Goal: Task Accomplishment & Management: Manage account settings

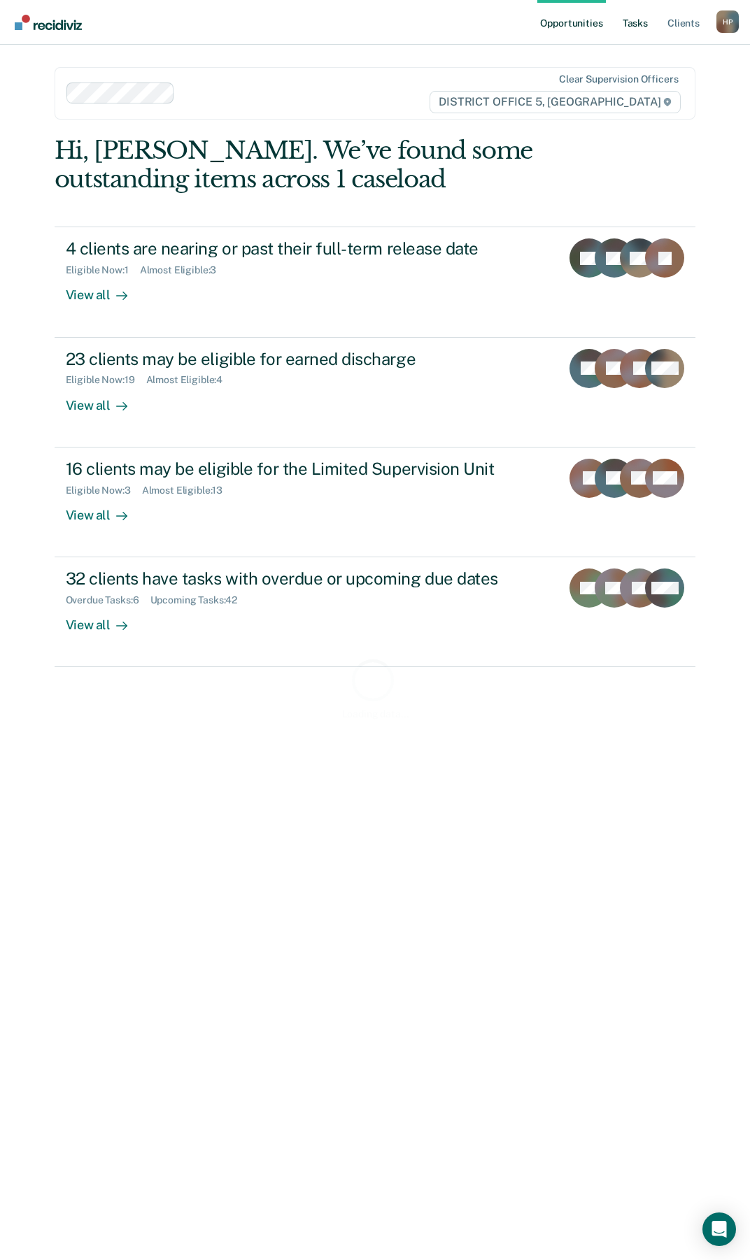
click at [640, 24] on link "Tasks" at bounding box center [635, 22] width 31 height 45
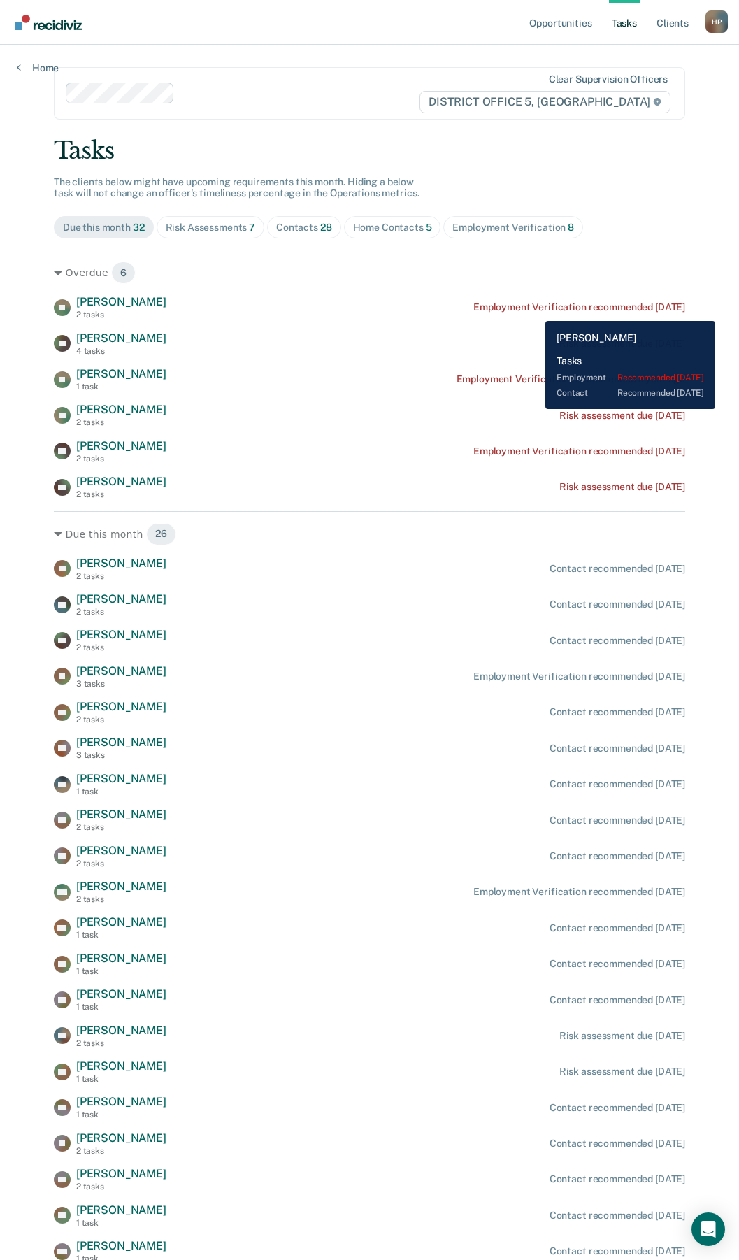
click at [535, 311] on div "Employment Verification recommended [DATE]" at bounding box center [579, 307] width 212 height 12
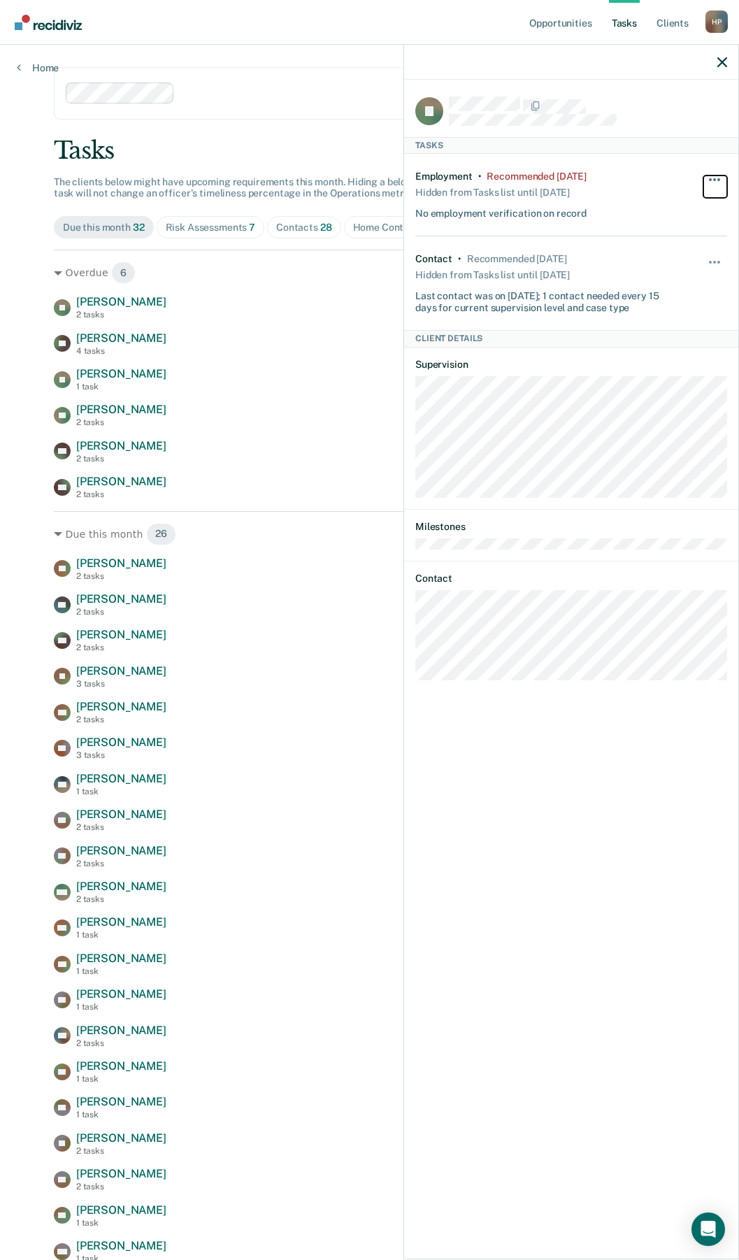
click at [715, 176] on button "button" at bounding box center [716, 187] width 24 height 22
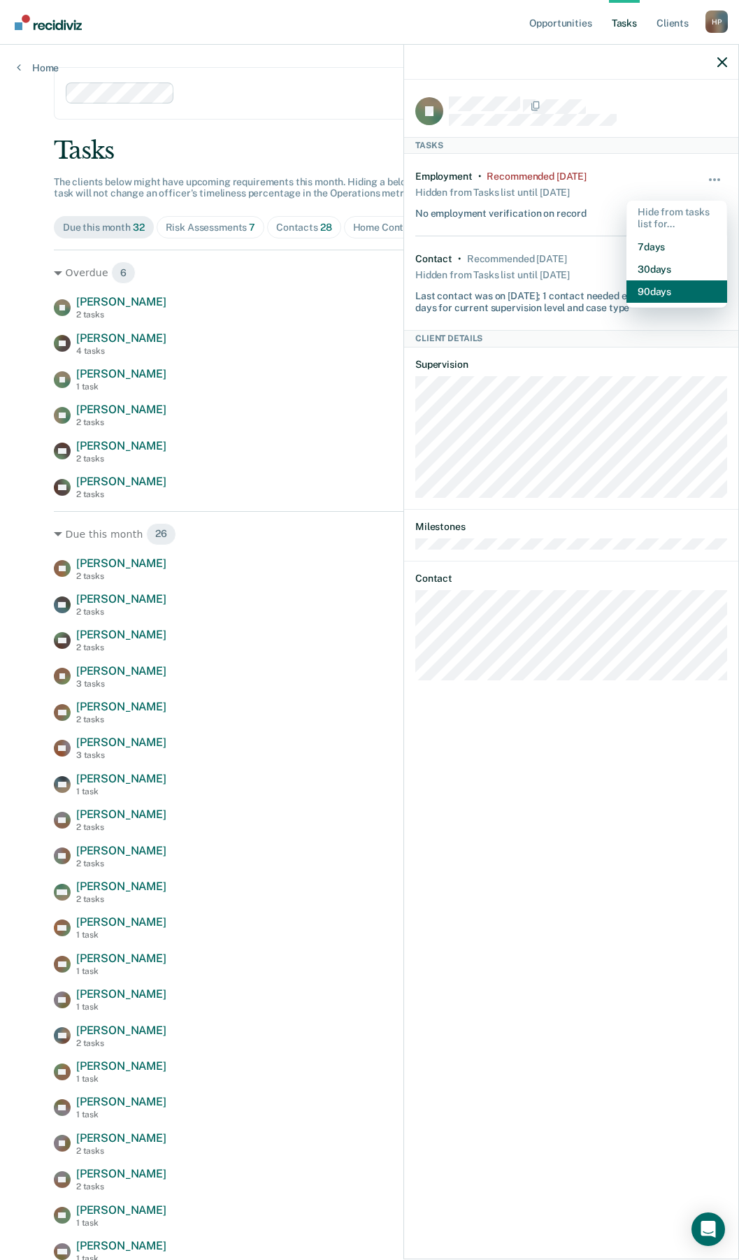
click at [666, 296] on button "90 days" at bounding box center [677, 291] width 101 height 22
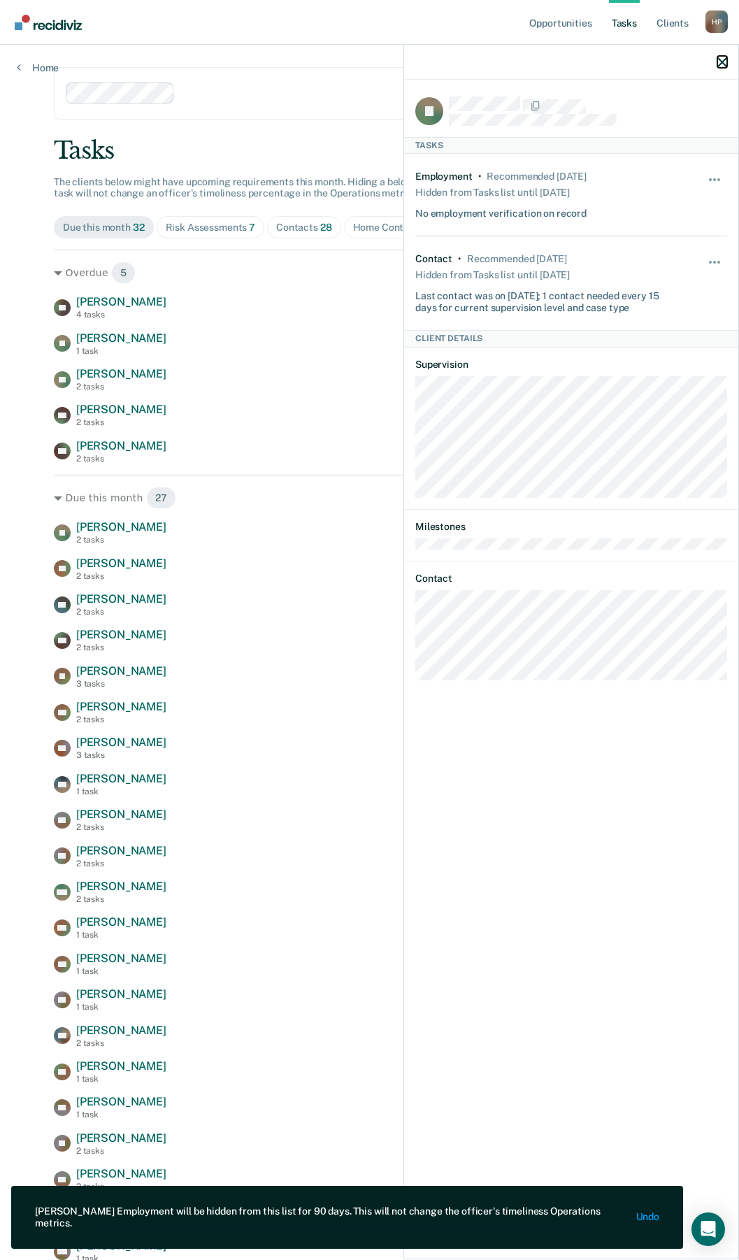
click at [725, 61] on icon "button" at bounding box center [723, 62] width 10 height 10
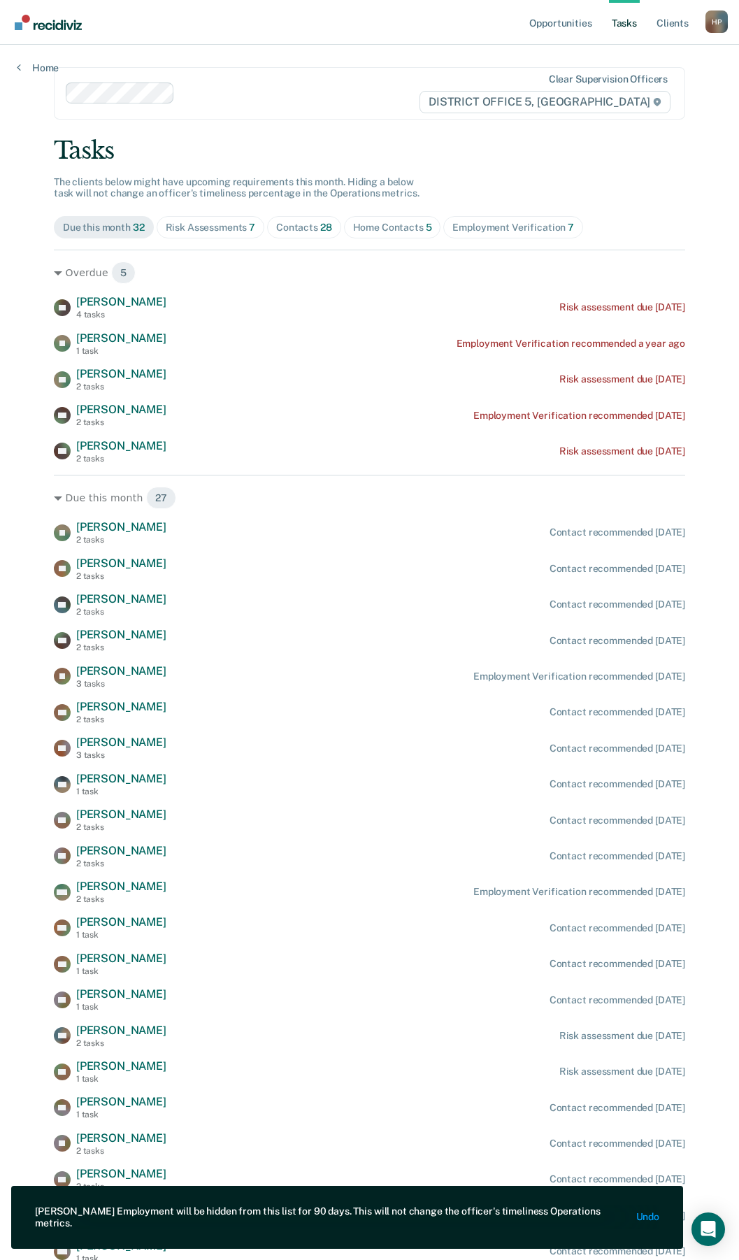
click at [231, 226] on div "Risk Assessments 7" at bounding box center [211, 228] width 90 height 12
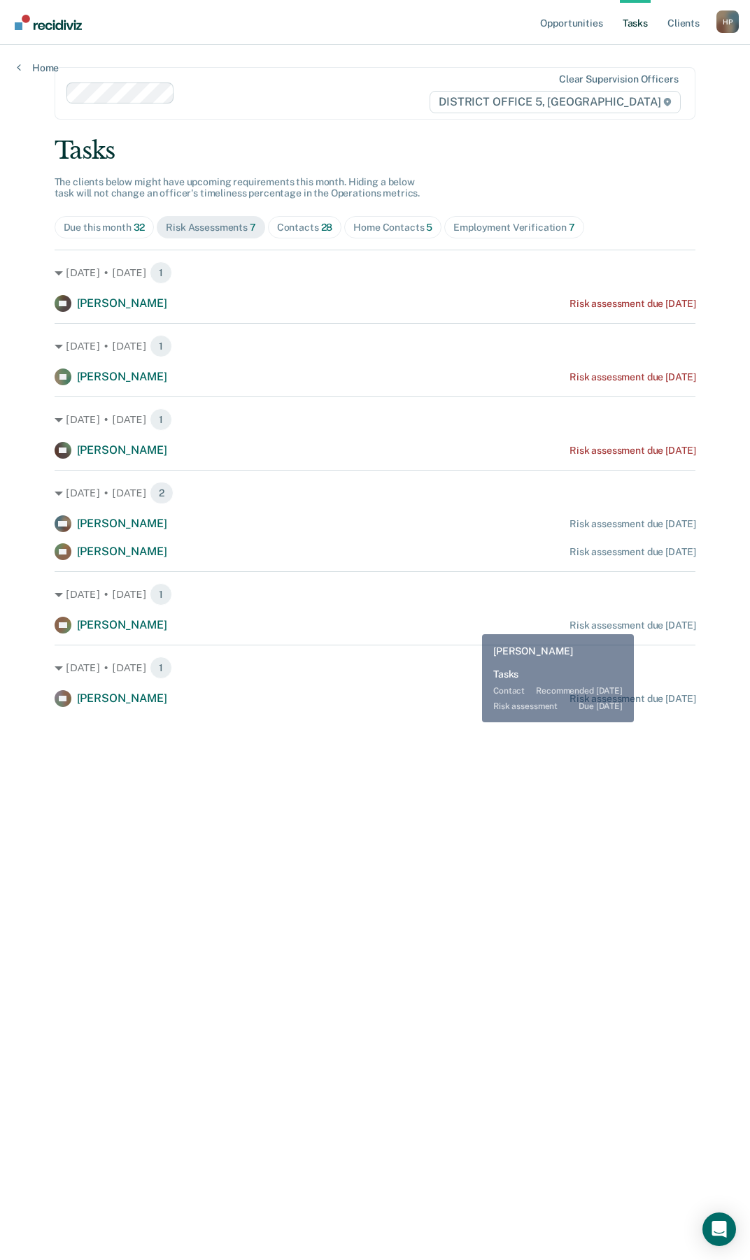
click at [638, 624] on div "Risk assessment due [DATE]" at bounding box center [632, 626] width 126 height 12
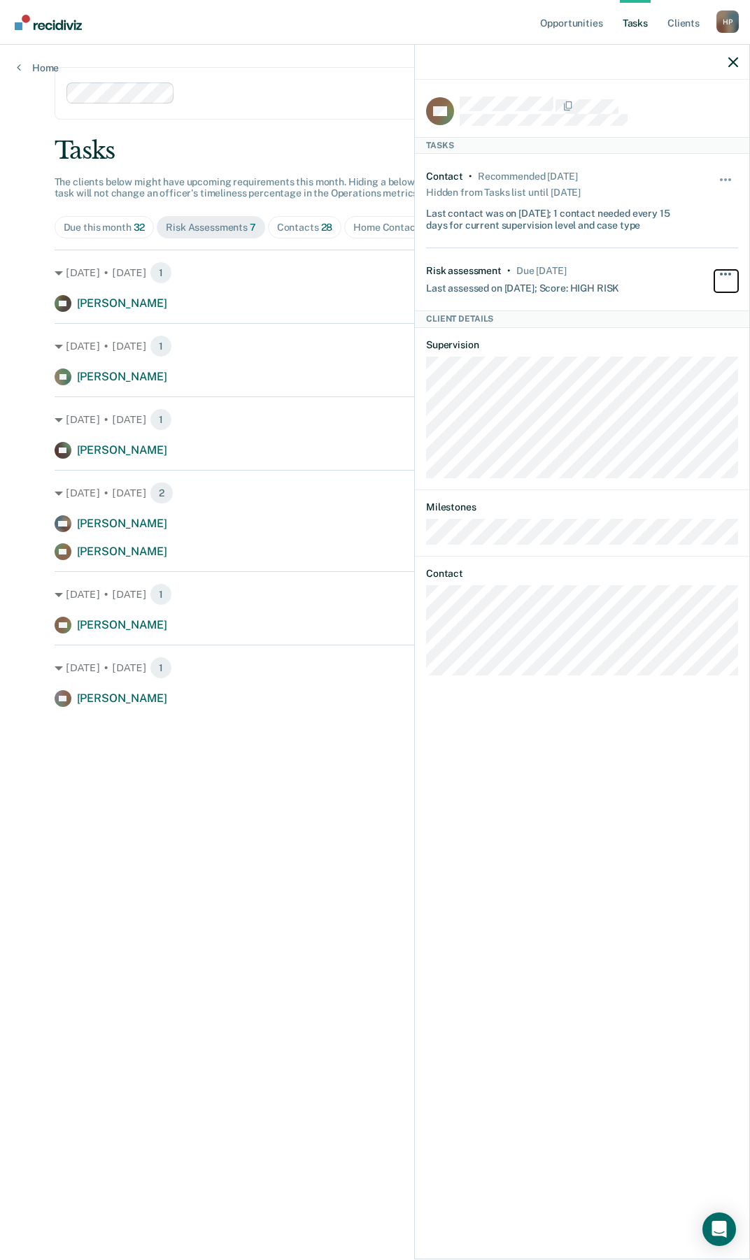
click at [729, 273] on span "button" at bounding box center [729, 274] width 3 height 3
click at [686, 379] on button "90 days" at bounding box center [687, 385] width 101 height 22
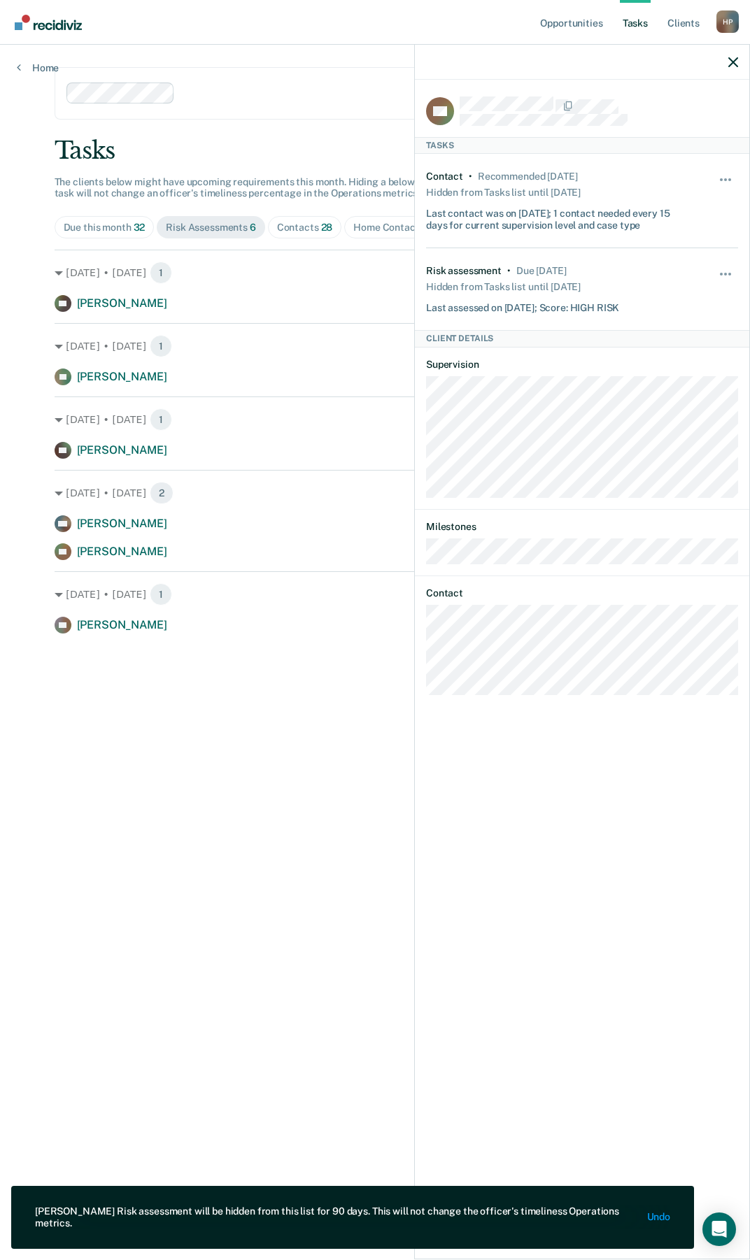
click at [218, 797] on main "Clear supervision officers DISTRICT OFFICE 5, TWIN FALLS Tasks The clients belo…" at bounding box center [375, 636] width 675 height 1182
click at [735, 63] on icon "button" at bounding box center [733, 62] width 10 height 10
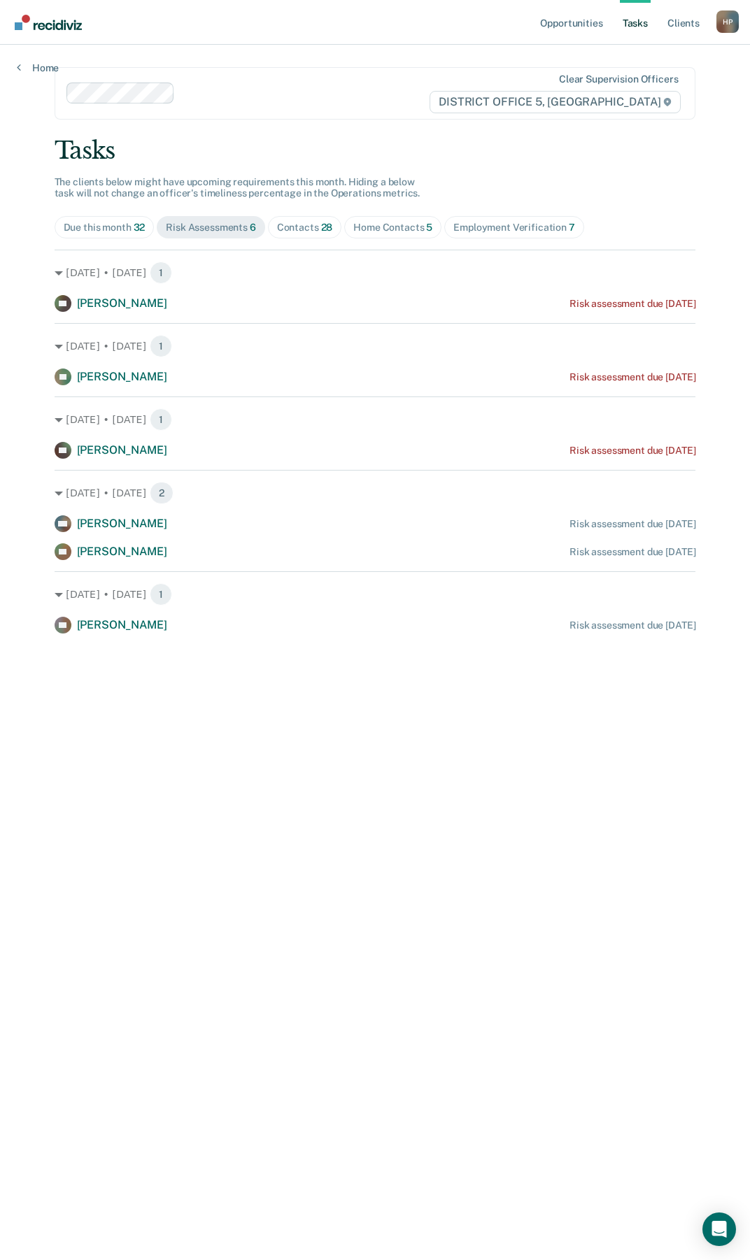
click at [306, 226] on div "Contacts 28" at bounding box center [305, 228] width 56 height 12
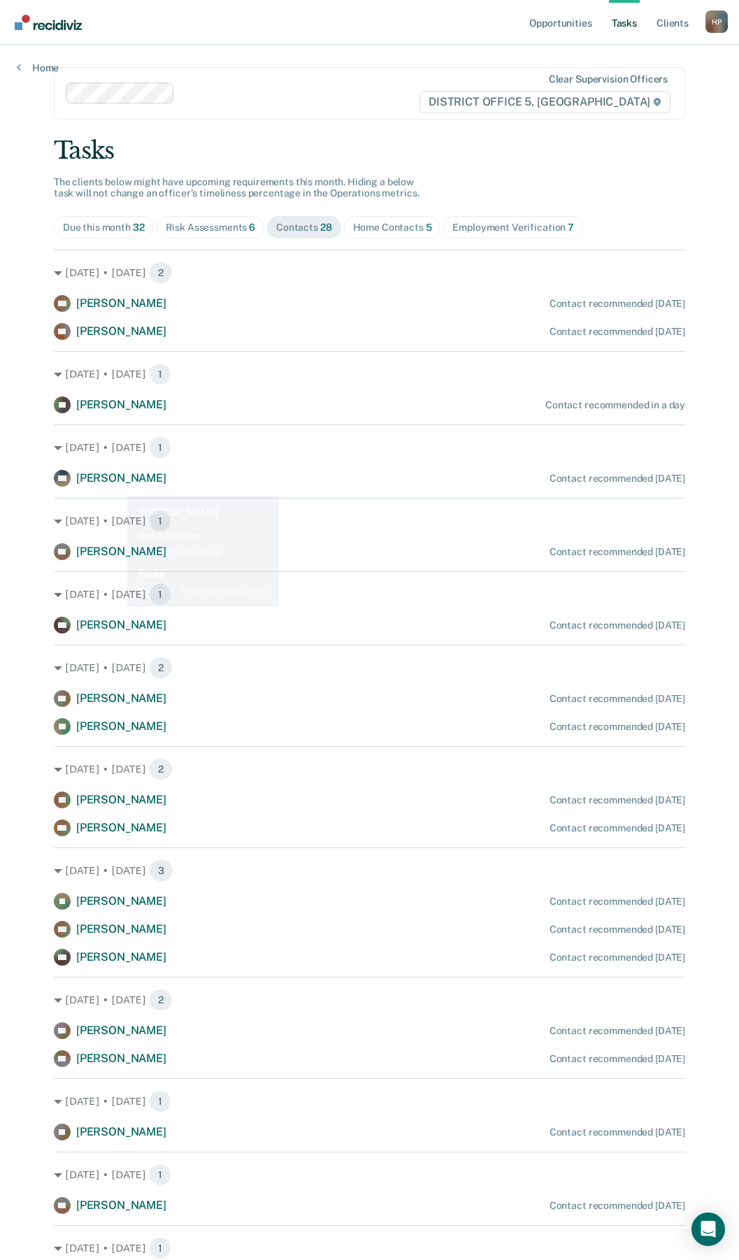
click at [118, 480] on span "[PERSON_NAME]" at bounding box center [121, 477] width 90 height 13
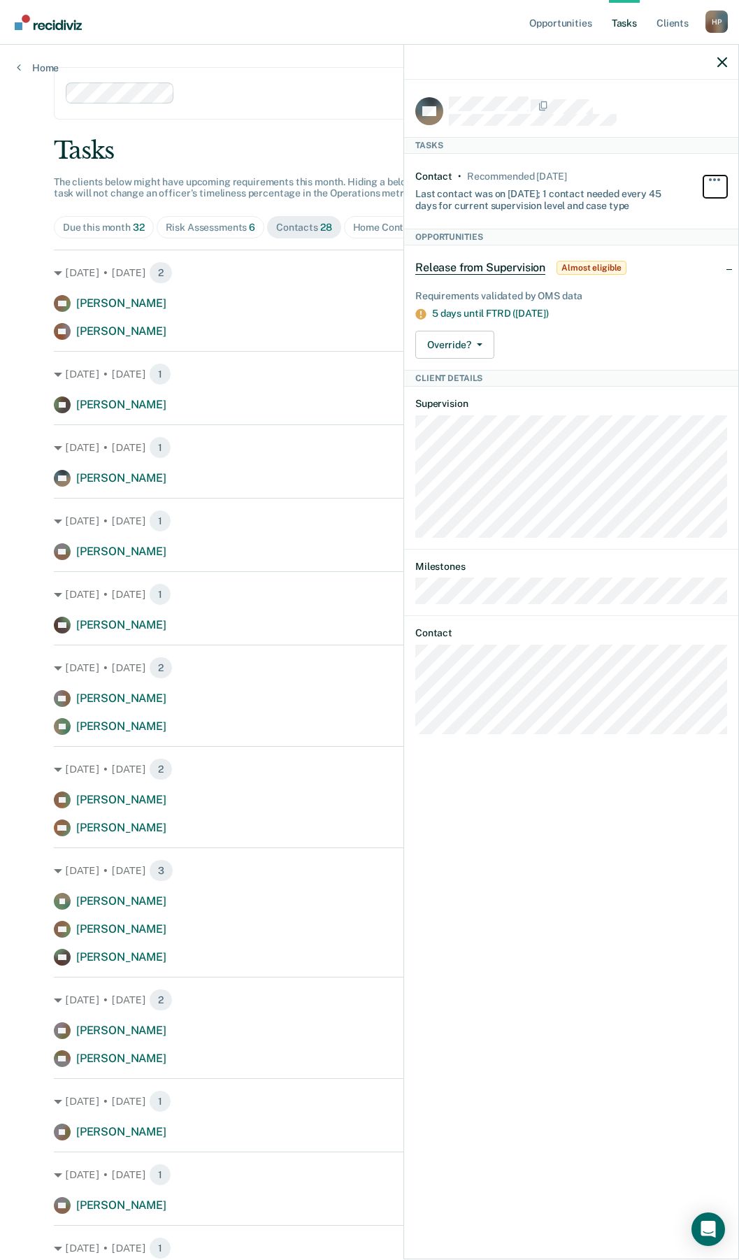
click at [725, 179] on button "button" at bounding box center [716, 187] width 24 height 22
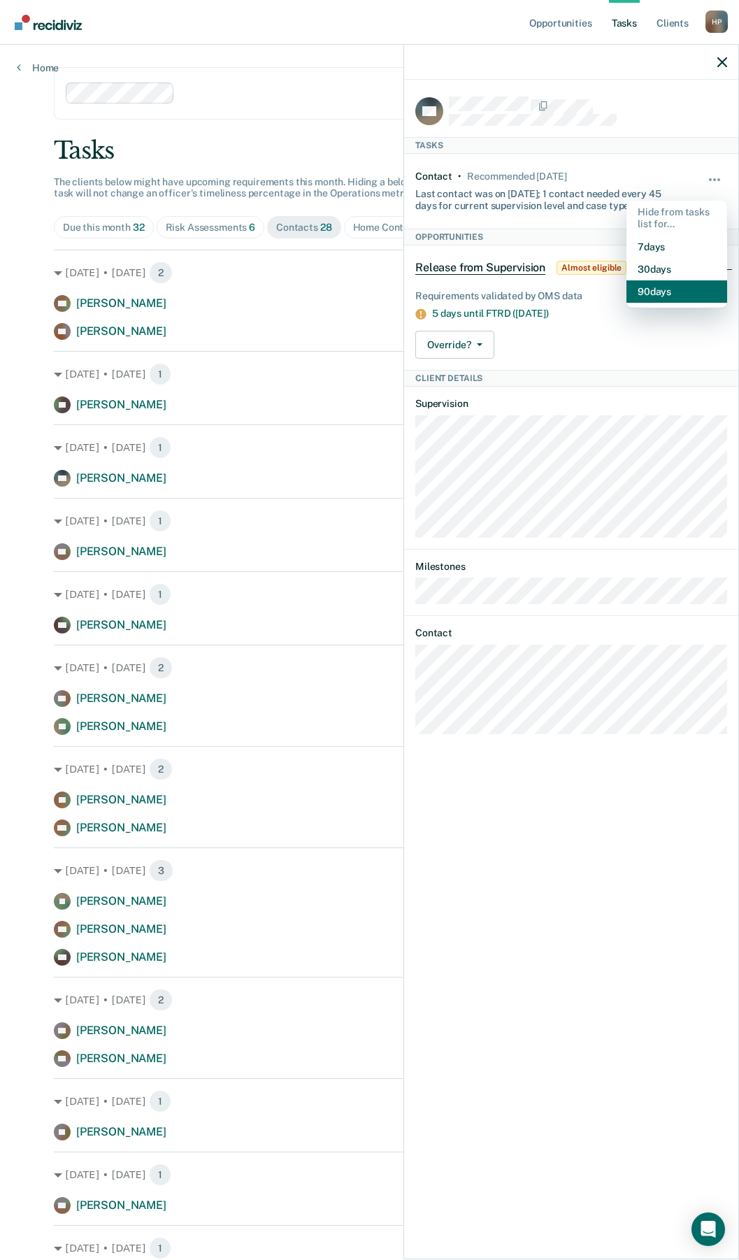
click at [656, 287] on button "90 days" at bounding box center [677, 291] width 101 height 22
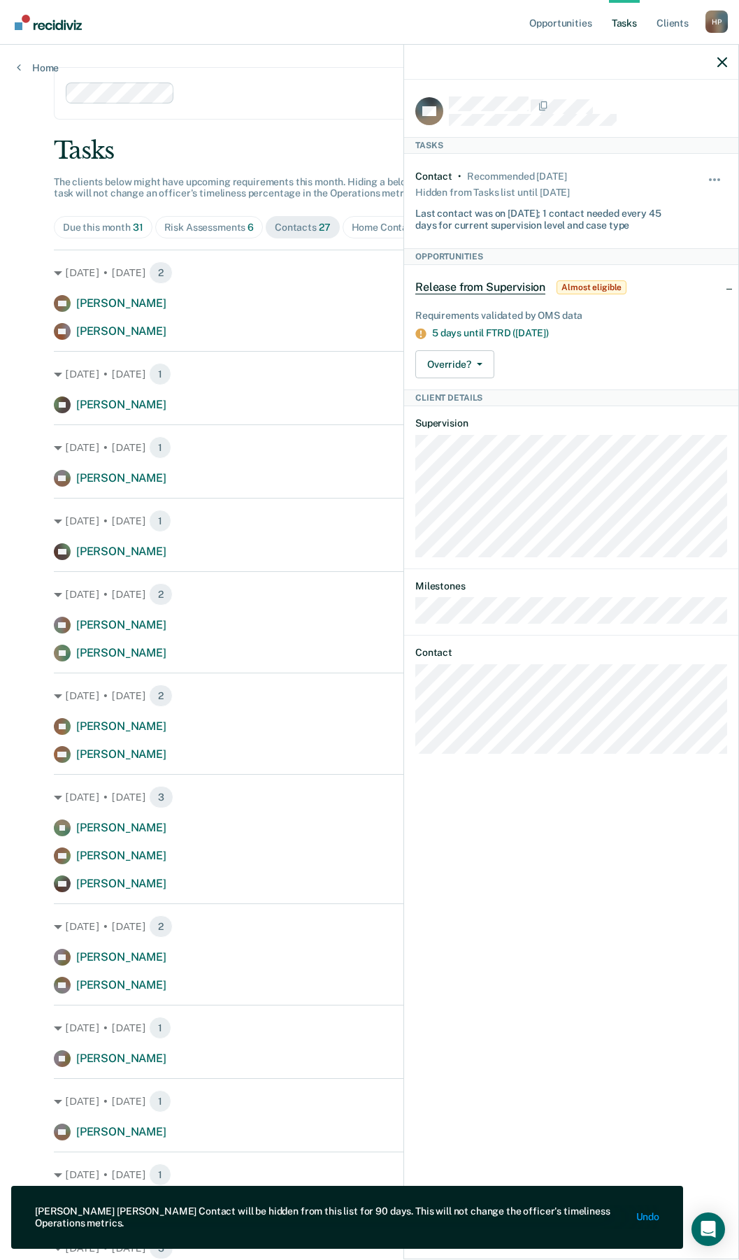
click at [17, 319] on div "Opportunities Tasks Client s [PERSON_NAME] Profile How it works Log Out Home Cl…" at bounding box center [369, 888] width 739 height 1777
drag, startPoint x: 729, startPoint y: 62, endPoint x: 601, endPoint y: 204, distance: 191.7
click at [729, 63] on div at bounding box center [571, 62] width 334 height 35
click at [731, 56] on div at bounding box center [571, 62] width 334 height 35
click at [725, 63] on icon "button" at bounding box center [723, 62] width 10 height 10
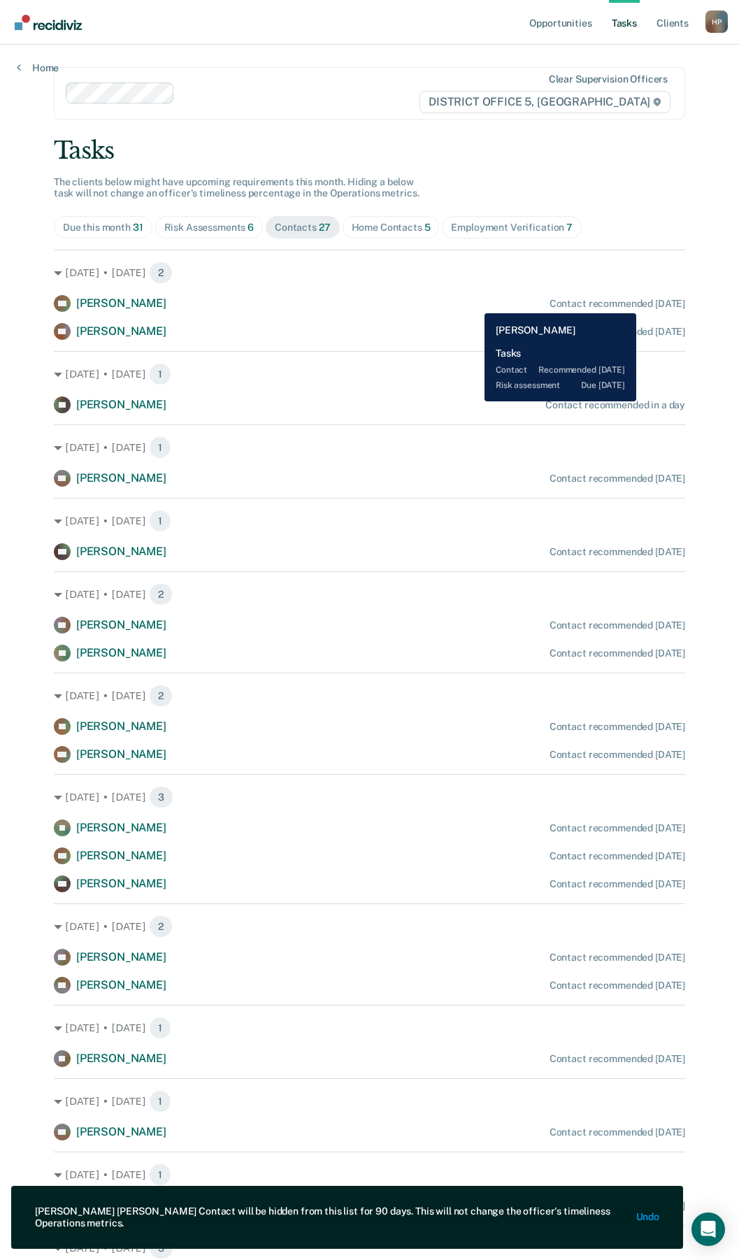
click at [641, 303] on div "Contact recommended [DATE]" at bounding box center [618, 304] width 136 height 12
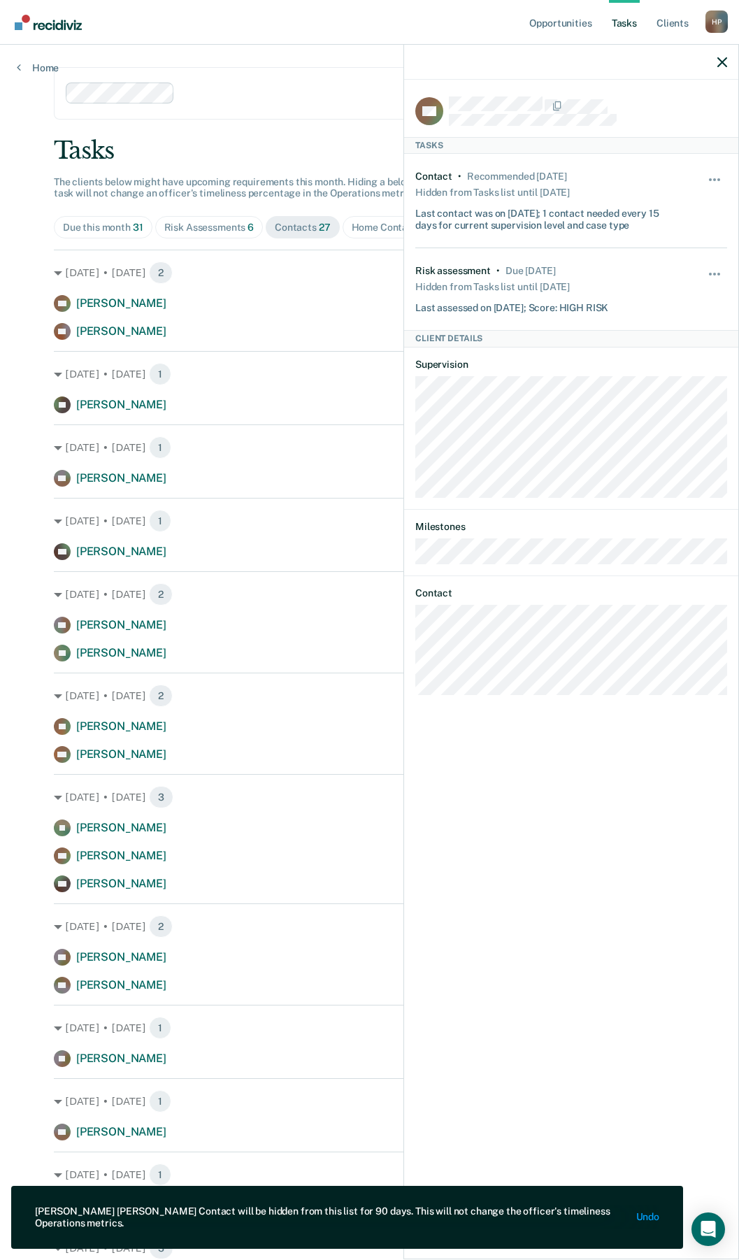
click at [711, 171] on div "Hide from tasks list for... 7 days 30 days 90 days" at bounding box center [716, 201] width 24 height 60
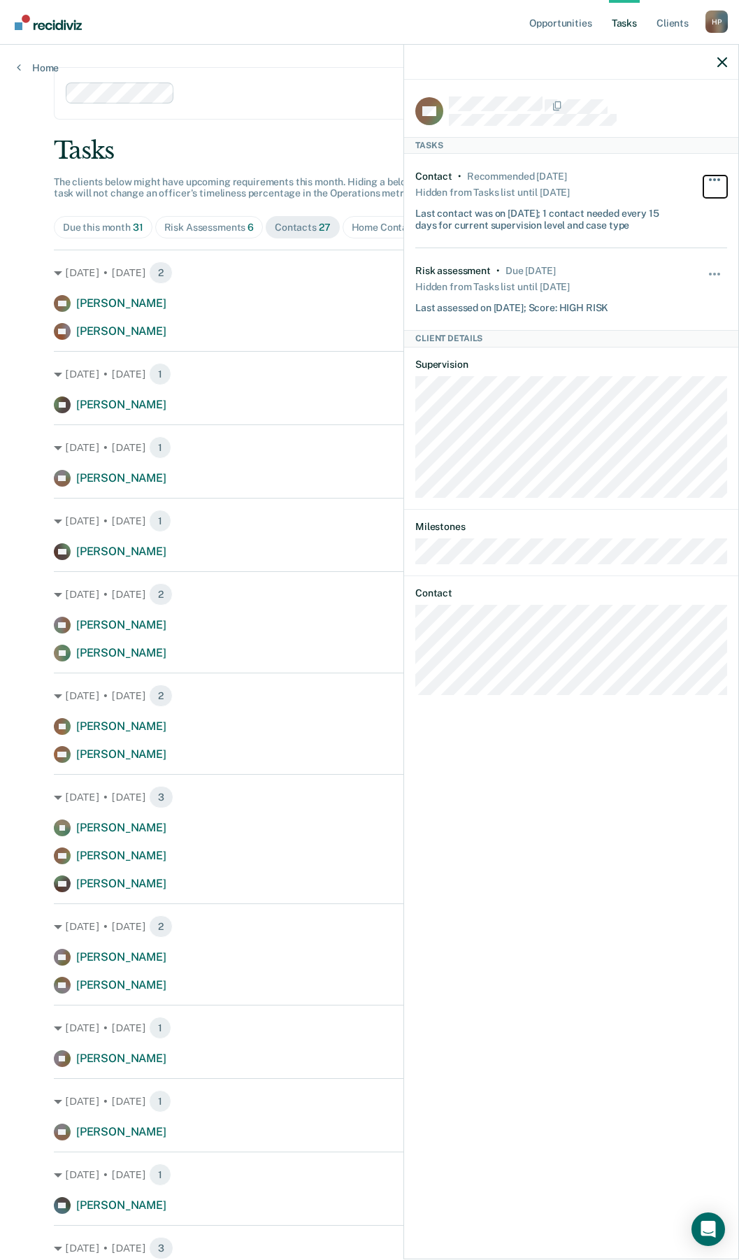
click at [712, 176] on button "button" at bounding box center [716, 187] width 24 height 22
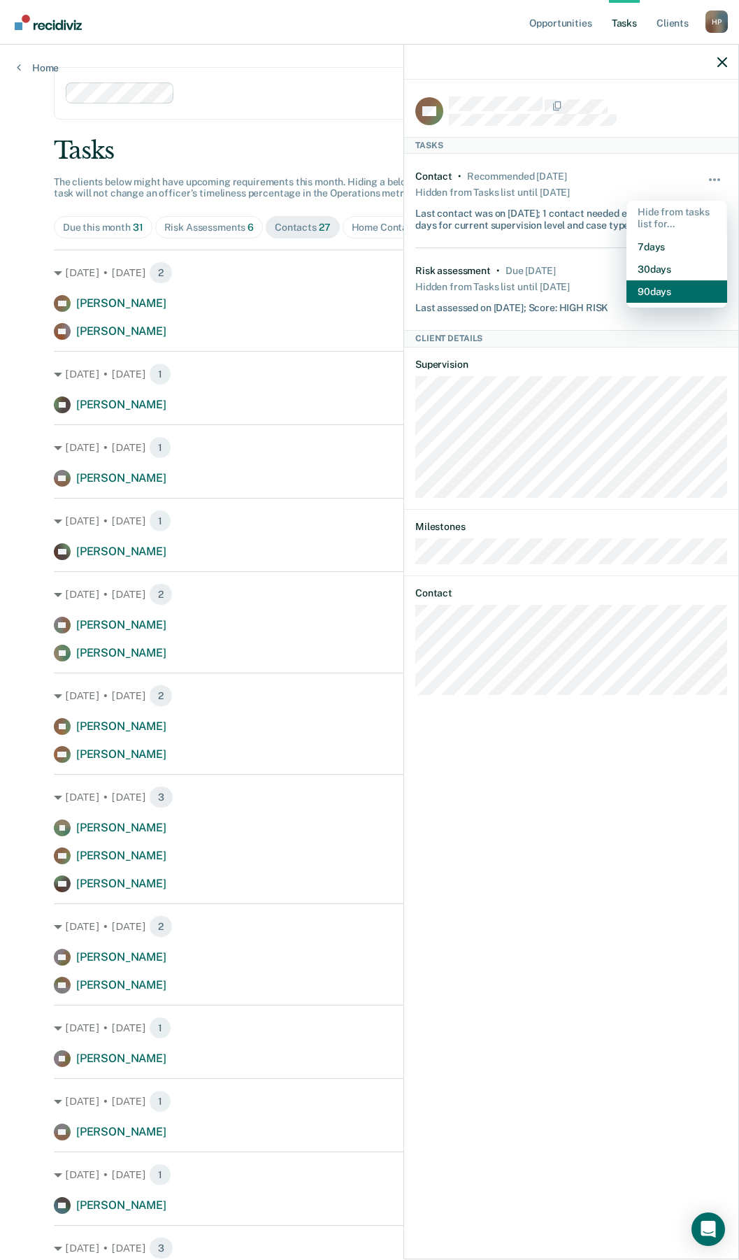
click at [668, 289] on button "90 days" at bounding box center [677, 291] width 101 height 22
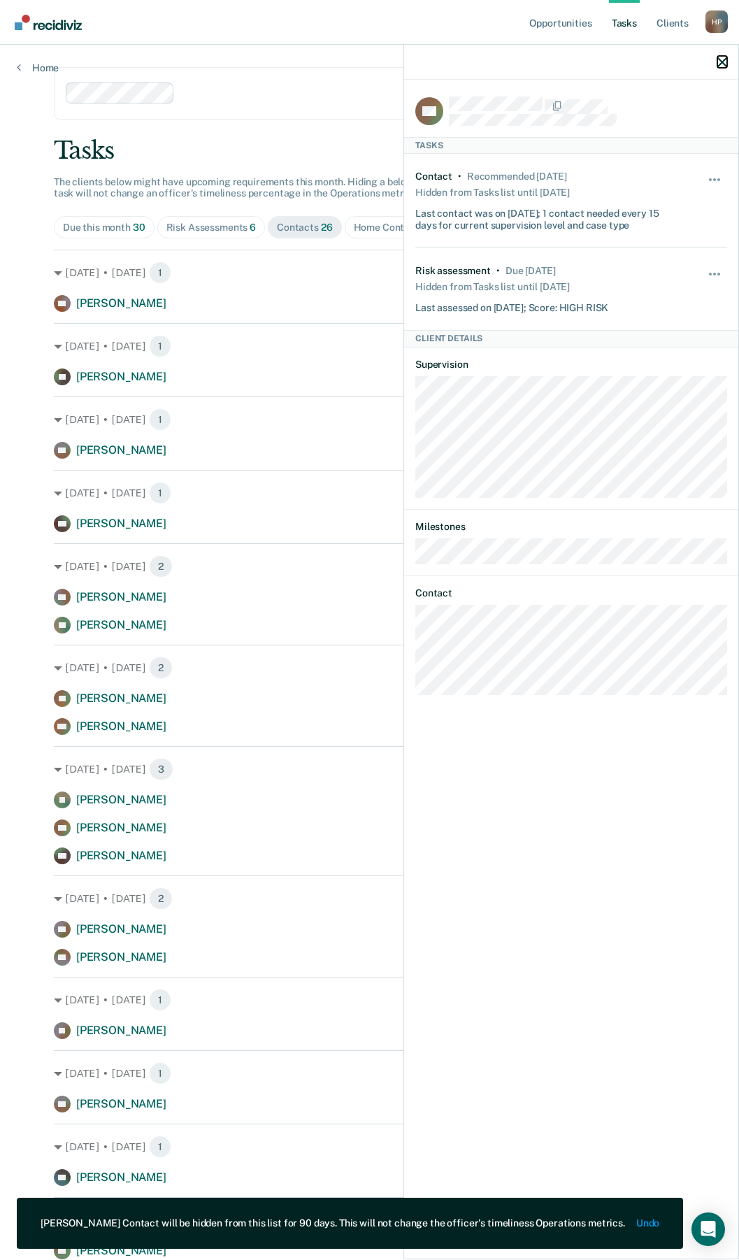
click at [721, 59] on icon "button" at bounding box center [723, 62] width 10 height 10
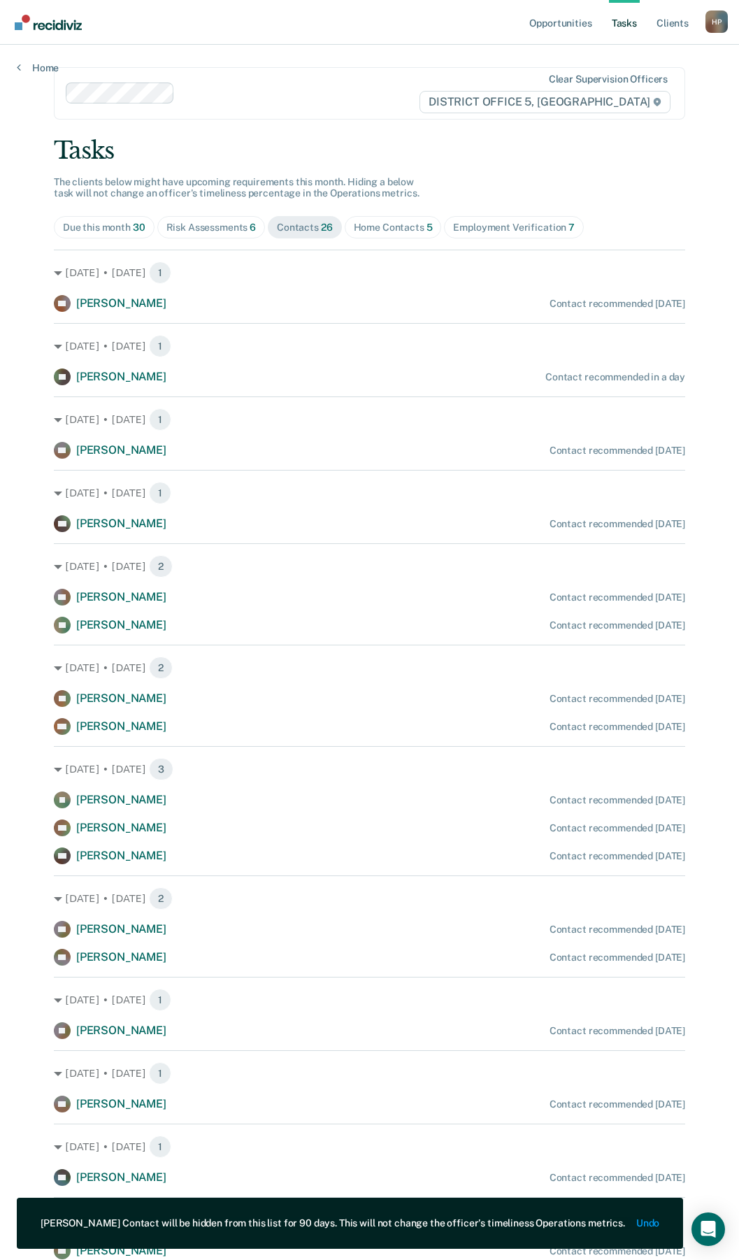
click at [391, 229] on div "Home Contacts 5" at bounding box center [393, 228] width 79 height 12
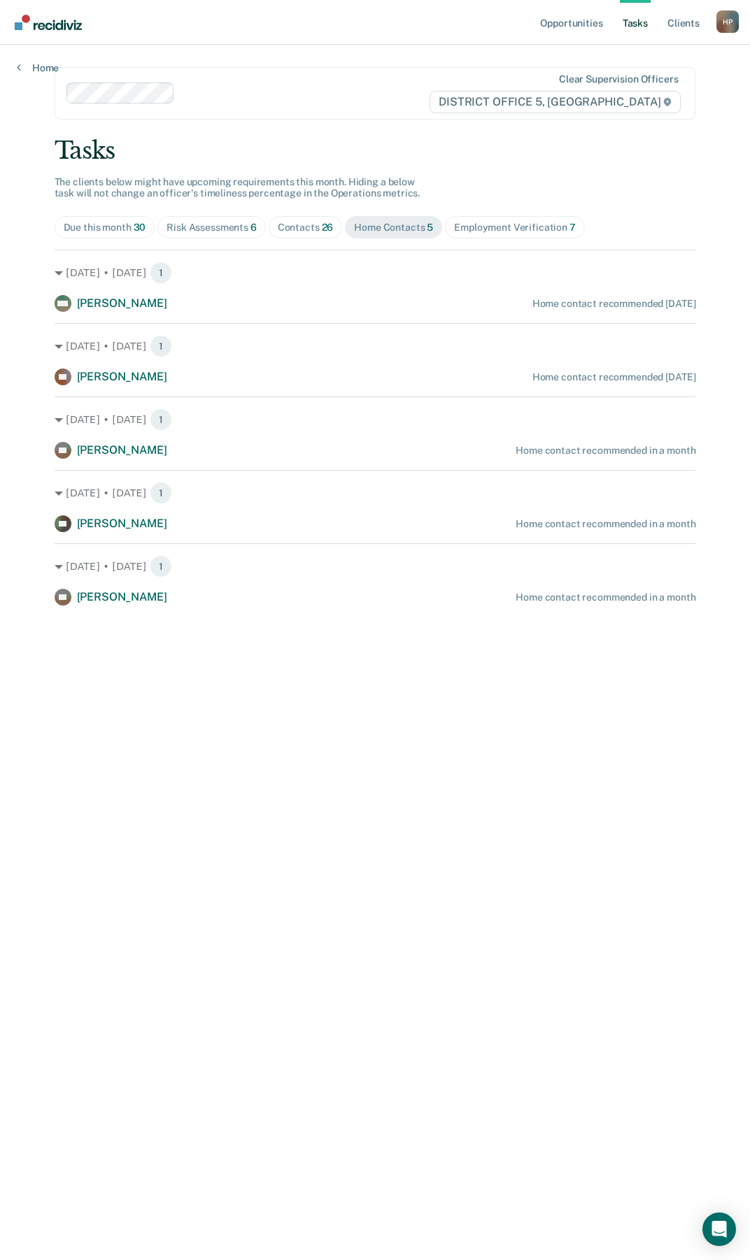
click at [518, 230] on div "Employment Verification 7" at bounding box center [515, 228] width 122 height 12
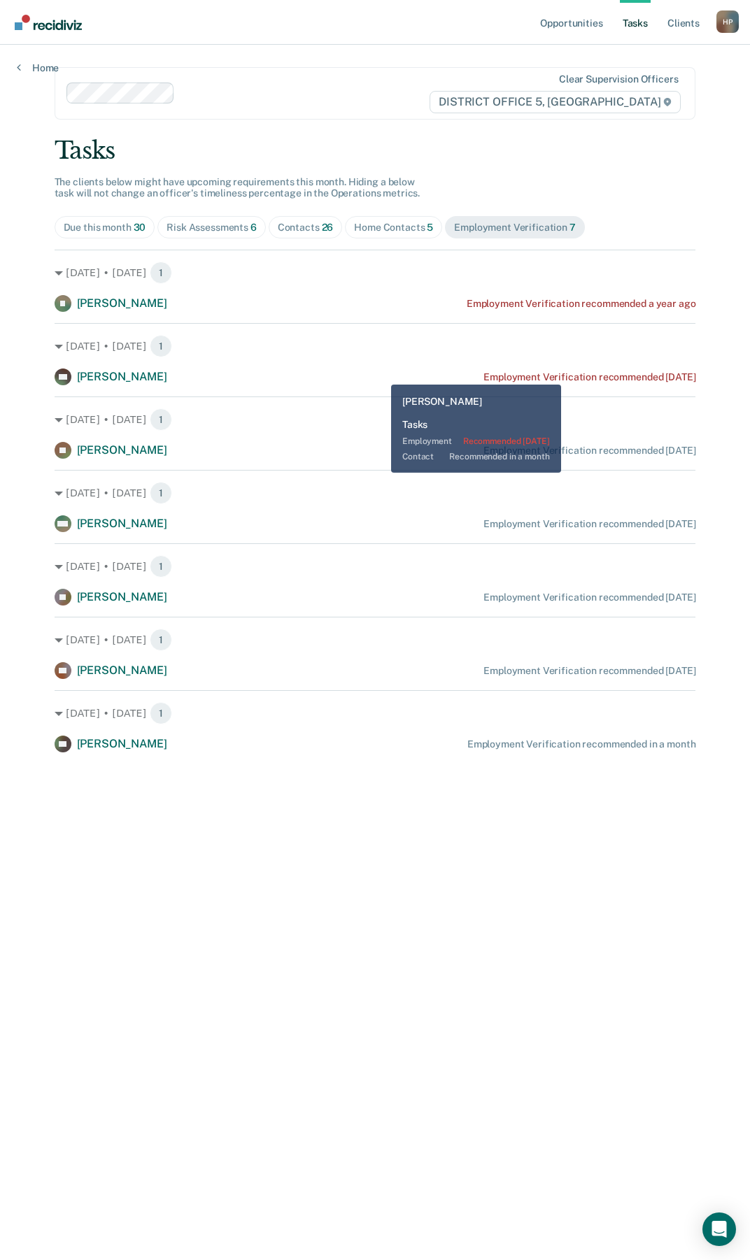
click at [580, 374] on div "Employment Verification recommended [DATE]" at bounding box center [589, 377] width 212 height 12
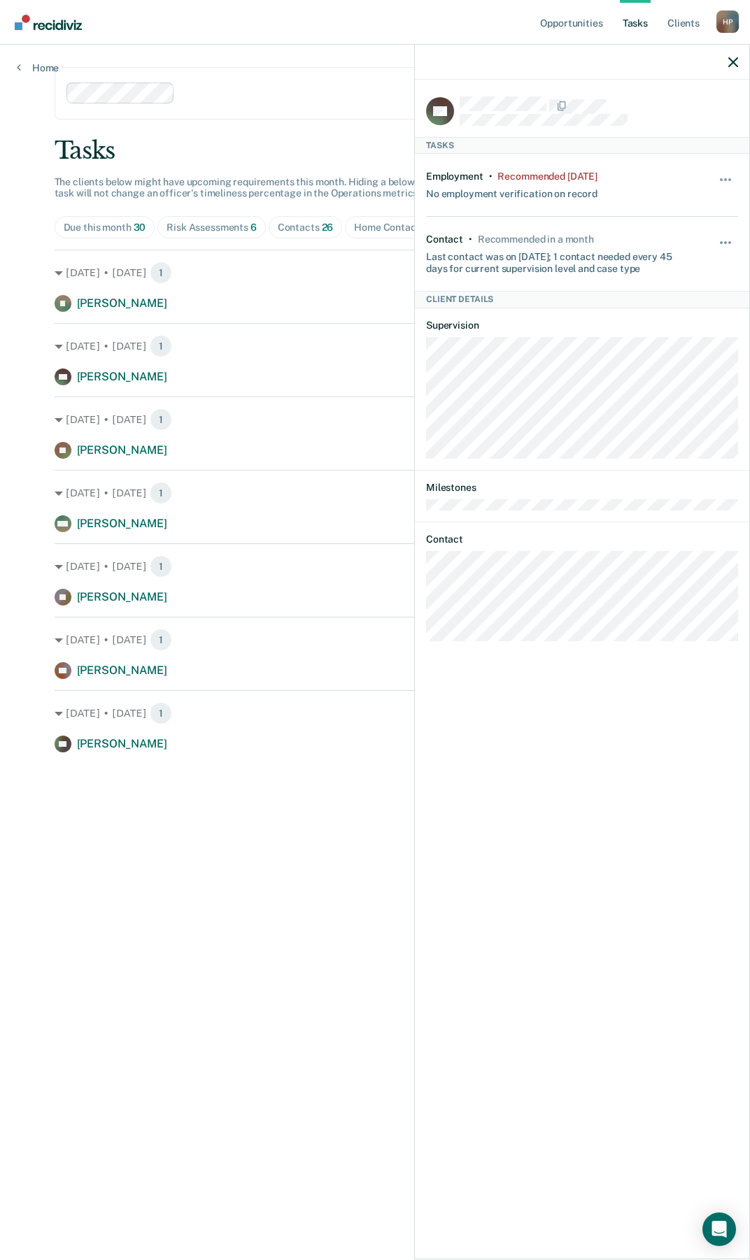
click at [727, 168] on div "Employment • Recommended [DATE] No employment verification on record Hide from …" at bounding box center [582, 185] width 312 height 63
click at [722, 177] on button "button" at bounding box center [726, 187] width 24 height 22
click at [664, 294] on button "90 days" at bounding box center [687, 291] width 101 height 22
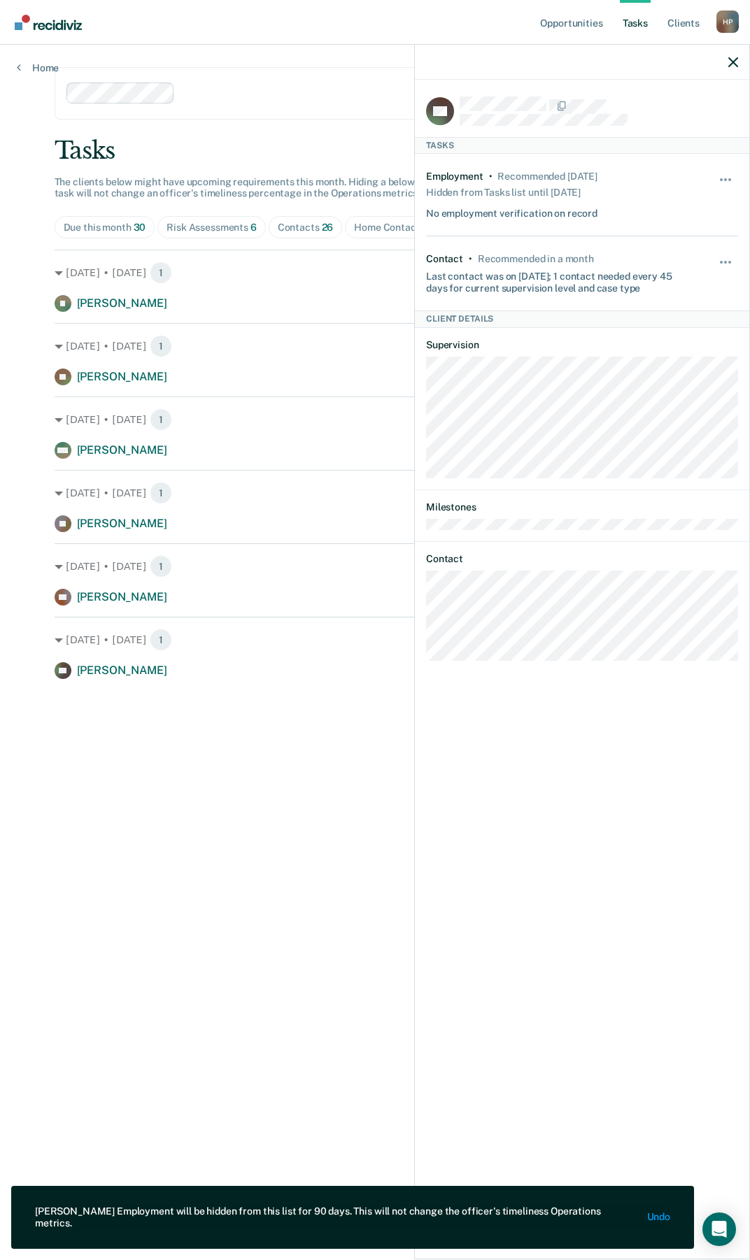
click at [304, 802] on main "Clear supervision officers DISTRICT OFFICE 5, TWIN FALLS Tasks The clients belo…" at bounding box center [375, 636] width 675 height 1182
click at [738, 54] on div at bounding box center [582, 62] width 334 height 35
click at [732, 47] on body "Looks like you’re using Internet Explorer 11. For faster loading and a better e…" at bounding box center [375, 630] width 750 height 1260
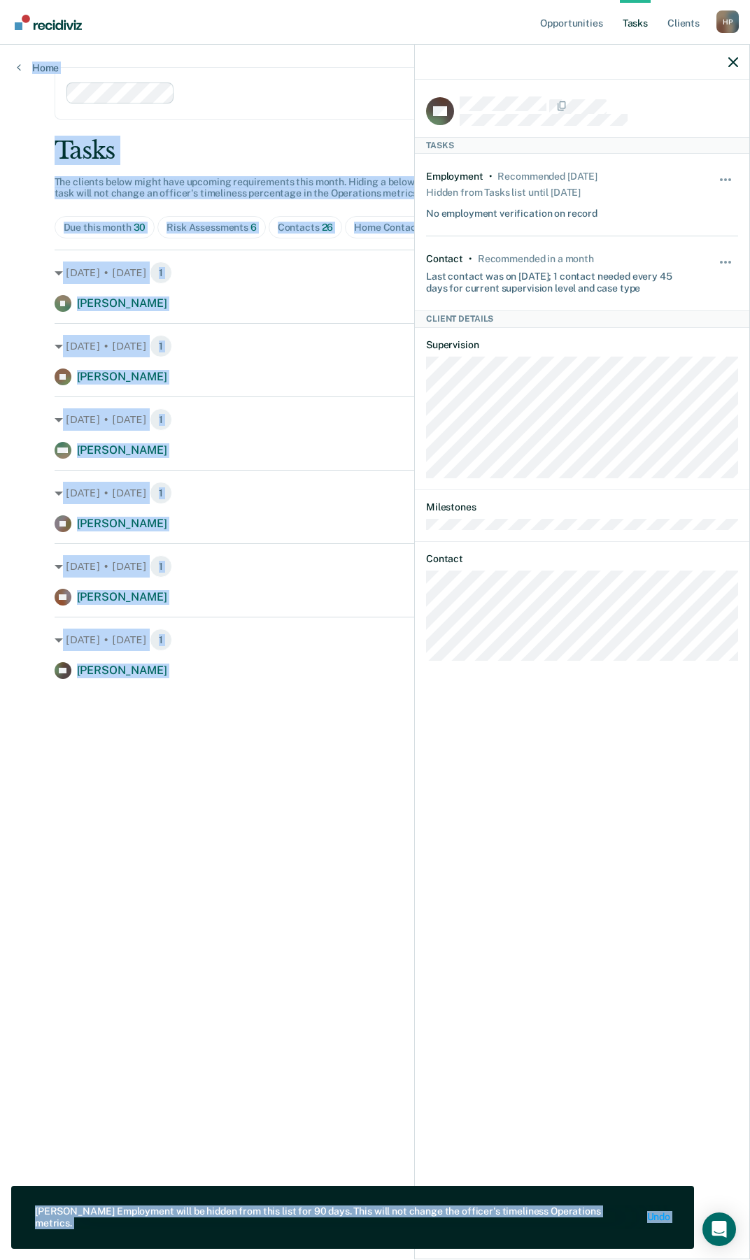
copy body "Loremip Dol si ametc Adi Eli Sedd Eiusm temporincid utlabore ETDOLORE MAGNAA 0,…"
click at [728, 58] on icon "button" at bounding box center [733, 62] width 10 height 10
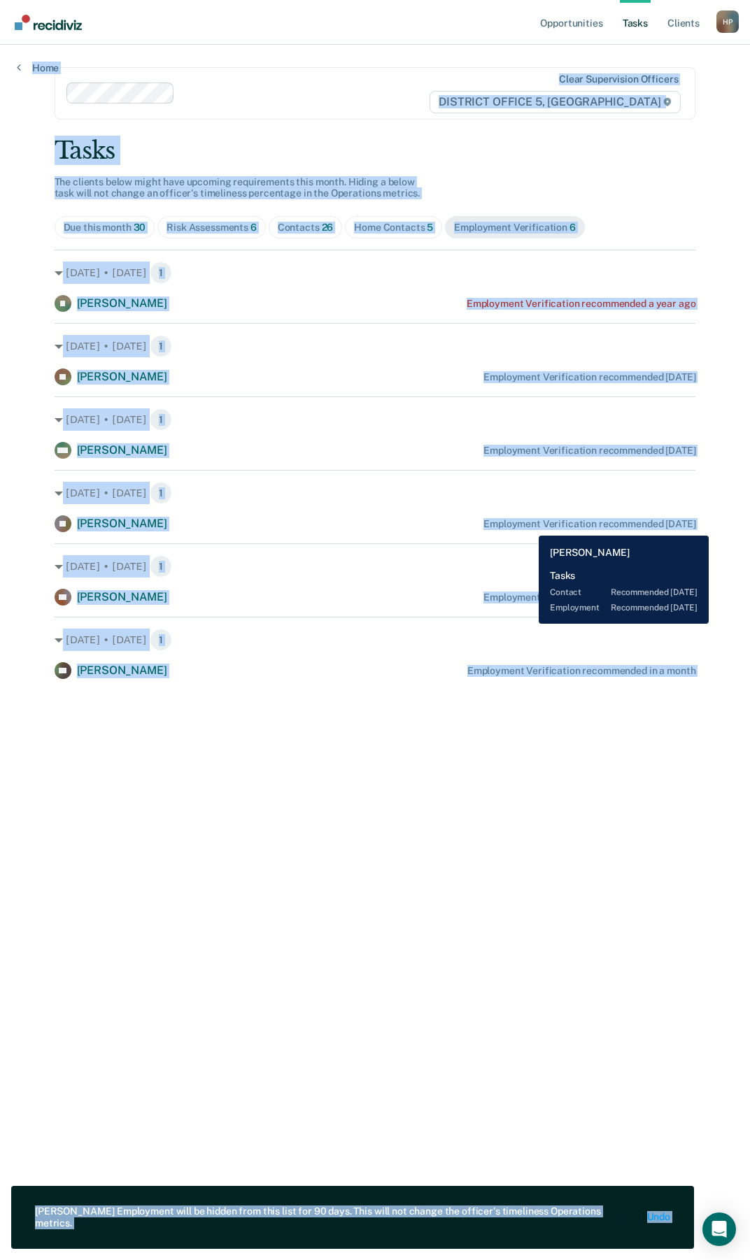
click at [528, 525] on div "Employment Verification recommended [DATE]" at bounding box center [589, 524] width 212 height 12
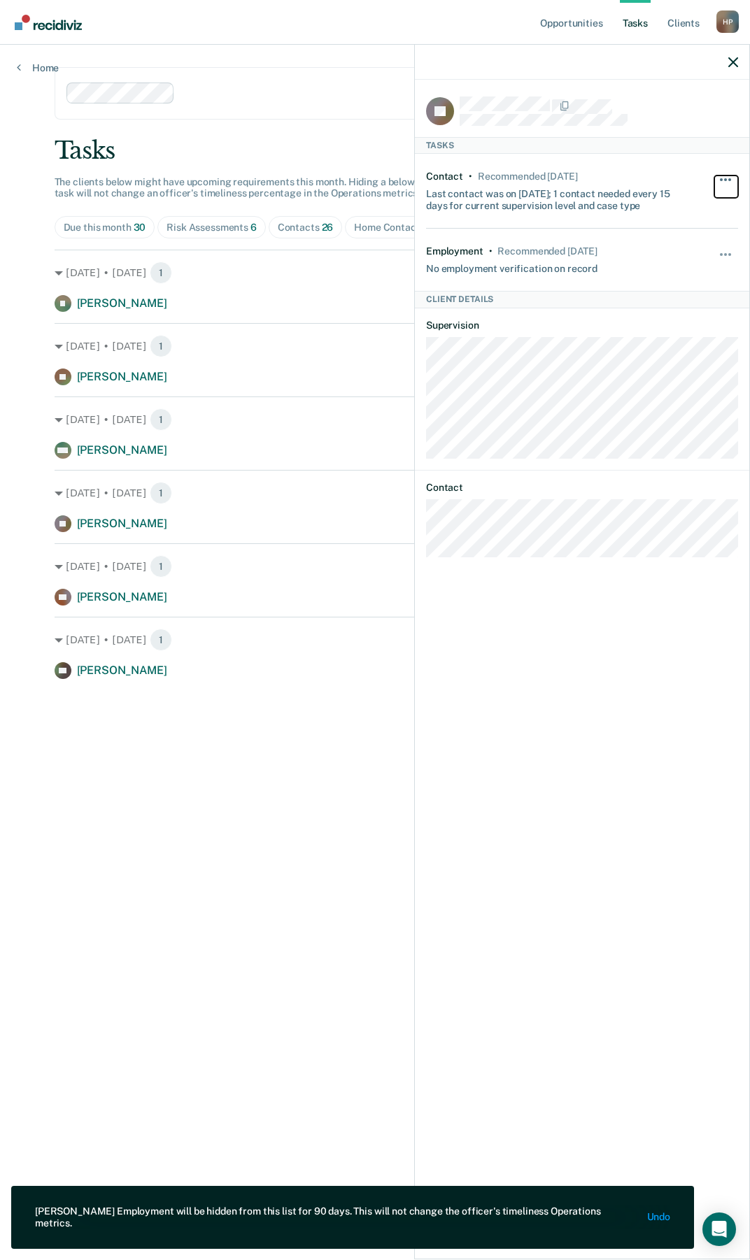
click at [724, 178] on span "button" at bounding box center [725, 179] width 3 height 3
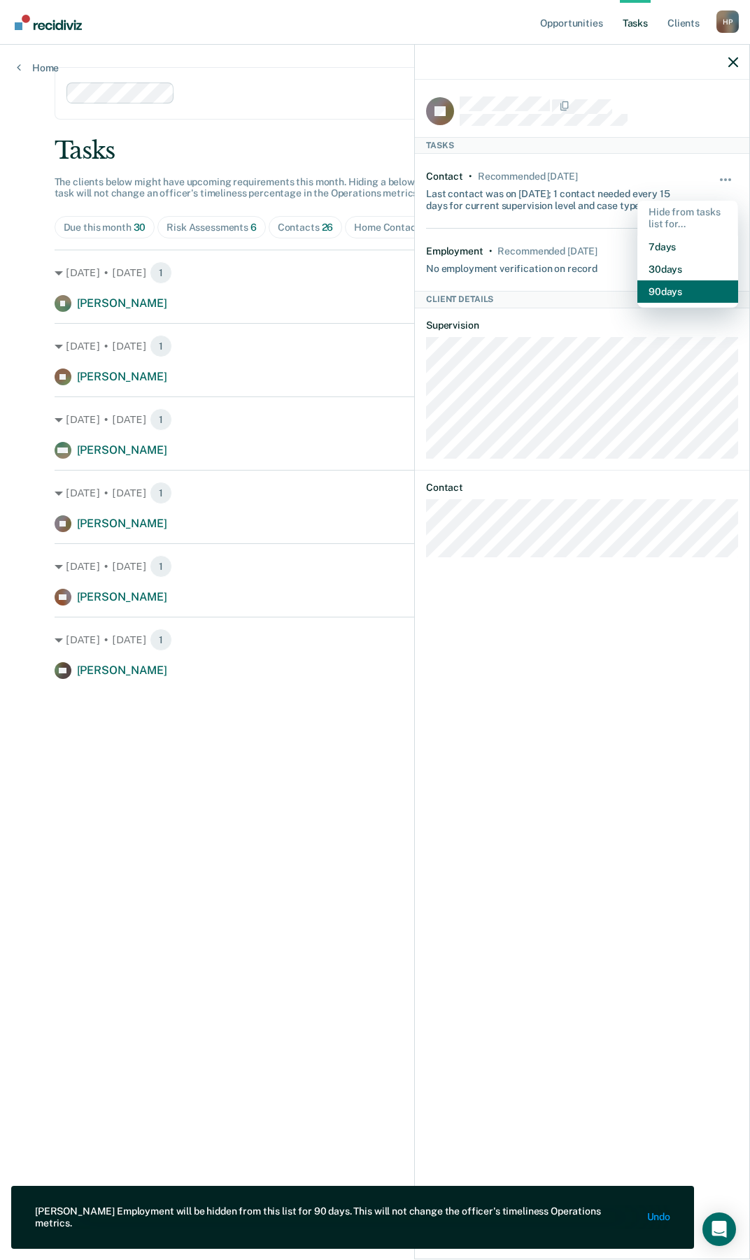
click at [657, 285] on button "90 days" at bounding box center [687, 291] width 101 height 22
